Goal: Check status: Check status

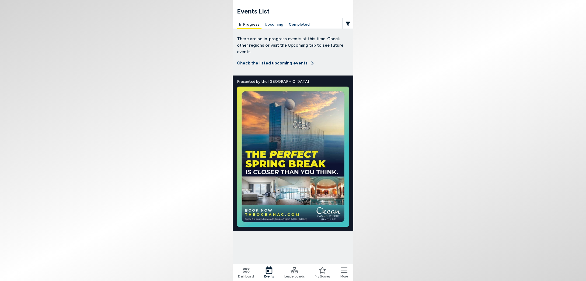
click at [380, 72] on body "Events List In Progress Upcoming Completed There are no in-progress events at t…" at bounding box center [293, 140] width 586 height 281
click at [295, 22] on button "Completed" at bounding box center [299, 24] width 25 height 8
click at [295, 23] on button "Completed" at bounding box center [299, 24] width 25 height 8
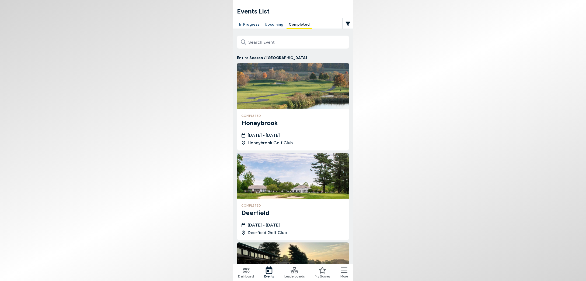
click at [254, 128] on div "completed Honeybrook [DATE] - [DATE] Honeybrook Golf Club" at bounding box center [293, 130] width 112 height 42
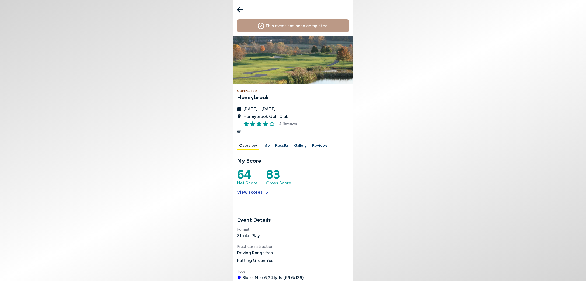
click at [249, 192] on button "View scores" at bounding box center [253, 192] width 32 height 12
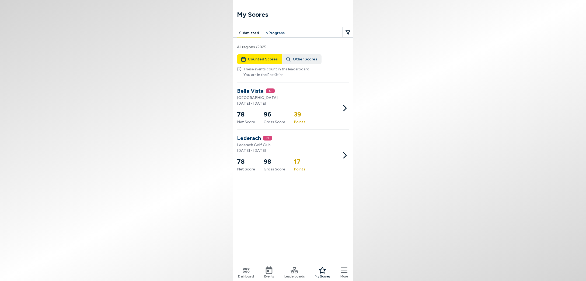
drag, startPoint x: 186, startPoint y: 82, endPoint x: 201, endPoint y: 64, distance: 24.1
click at [192, 78] on body "My Scores Submitted In Progress All regions / 2025 Counted Scores Other Scores …" at bounding box center [293, 140] width 586 height 281
